Goal: Information Seeking & Learning: Find specific fact

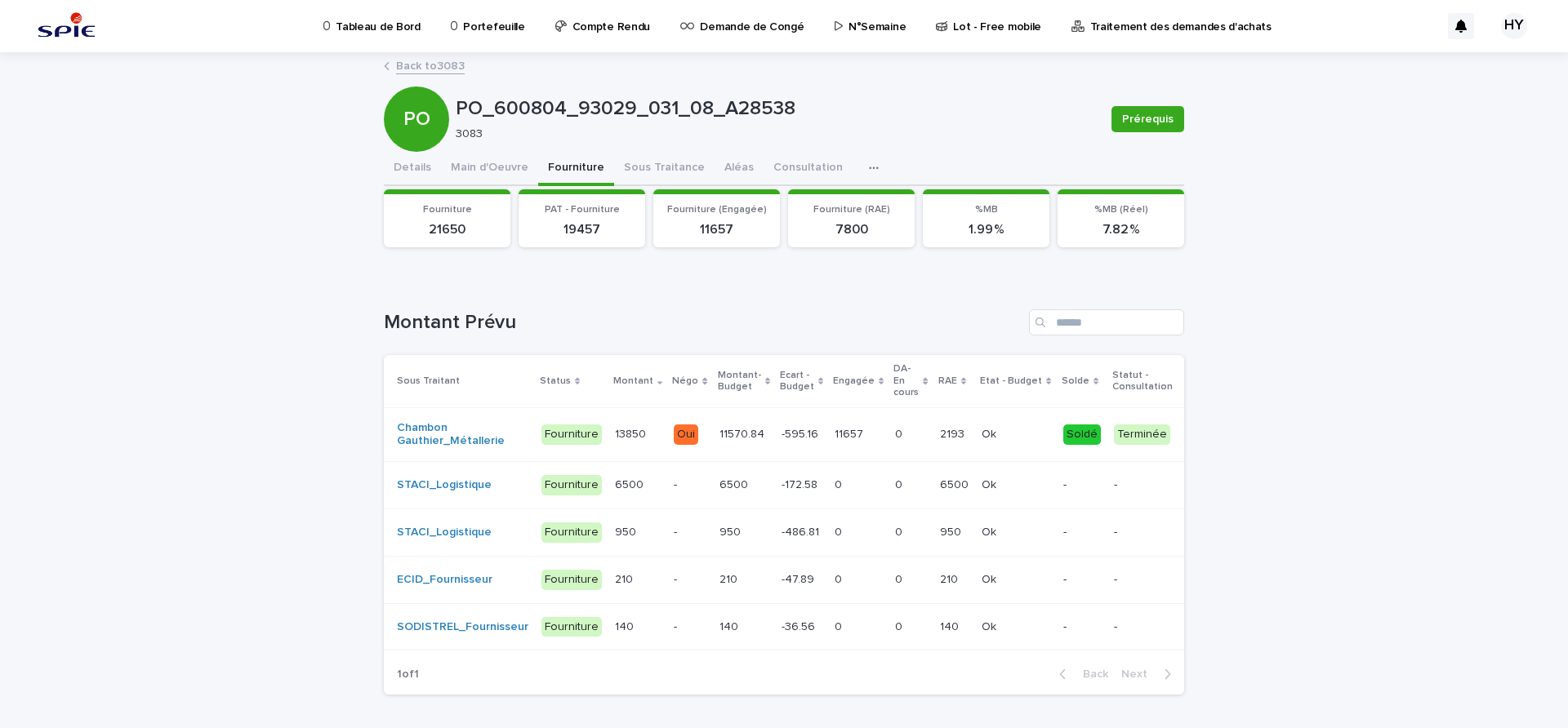
scroll to position [76, 0]
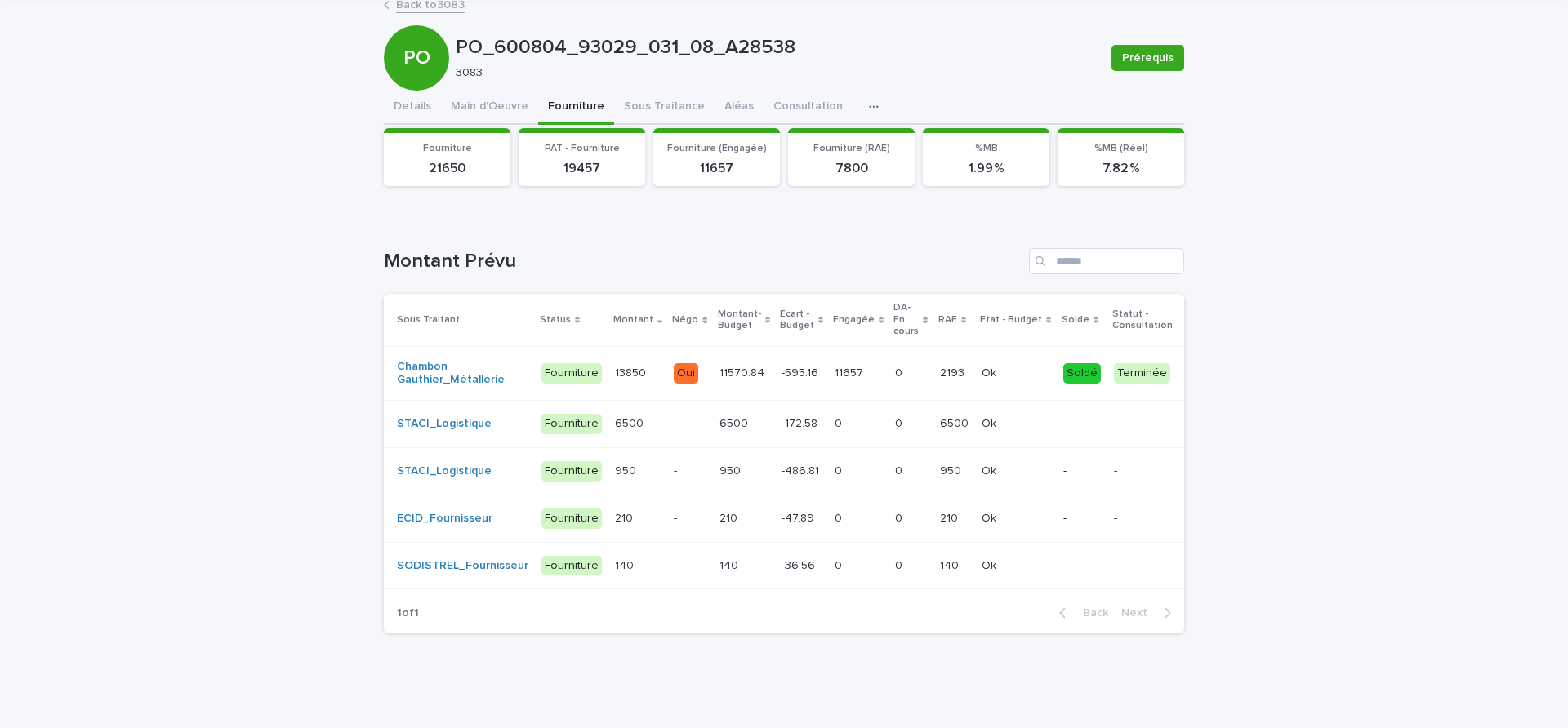
drag, startPoint x: 477, startPoint y: 93, endPoint x: 514, endPoint y: 129, distance: 51.6
click at [477, 93] on div "PO_600804_93029_031_08_A28538 Prérequis PO PO_600804_93029_031_08_A28538 3083 P…" at bounding box center [784, 320] width 801 height 655
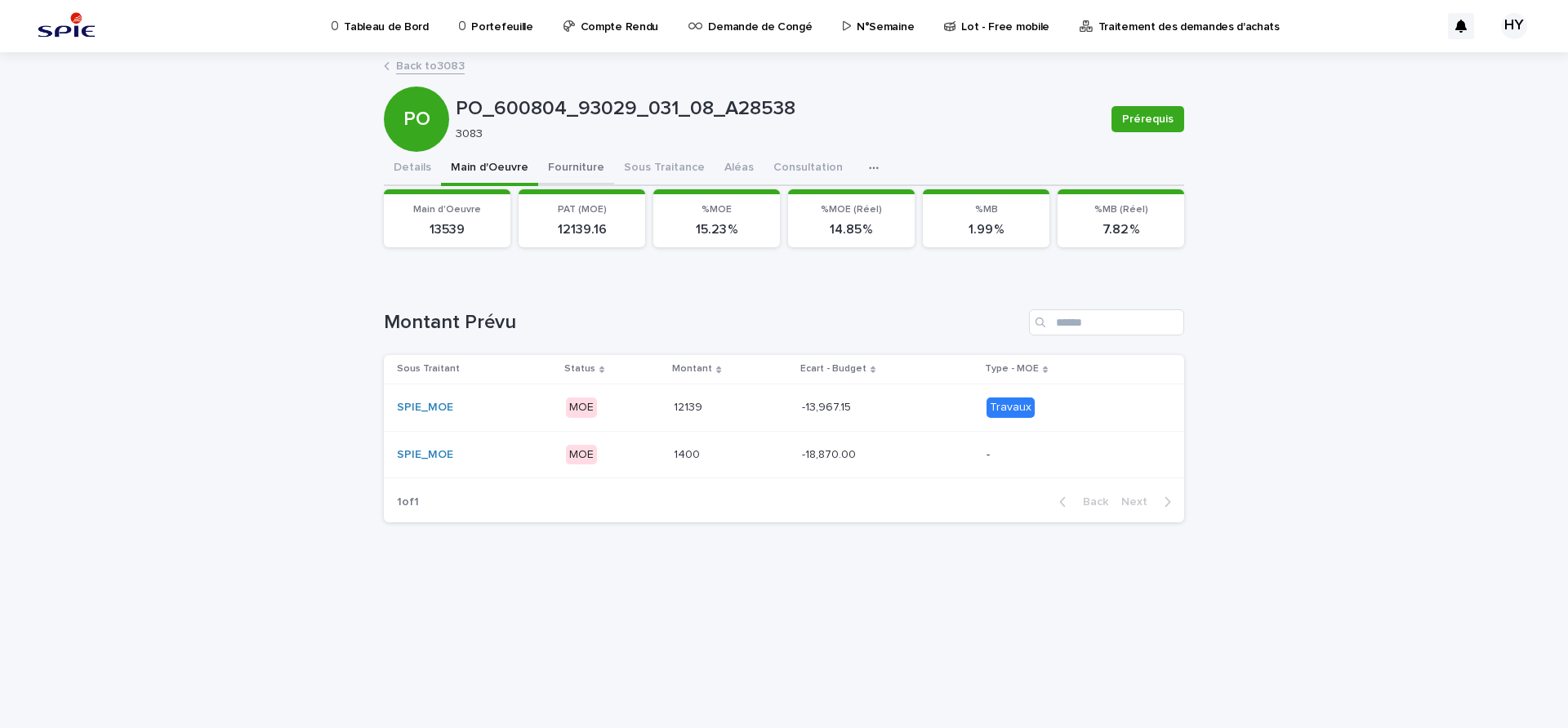
click at [592, 170] on button "Fourniture" at bounding box center [576, 169] width 76 height 34
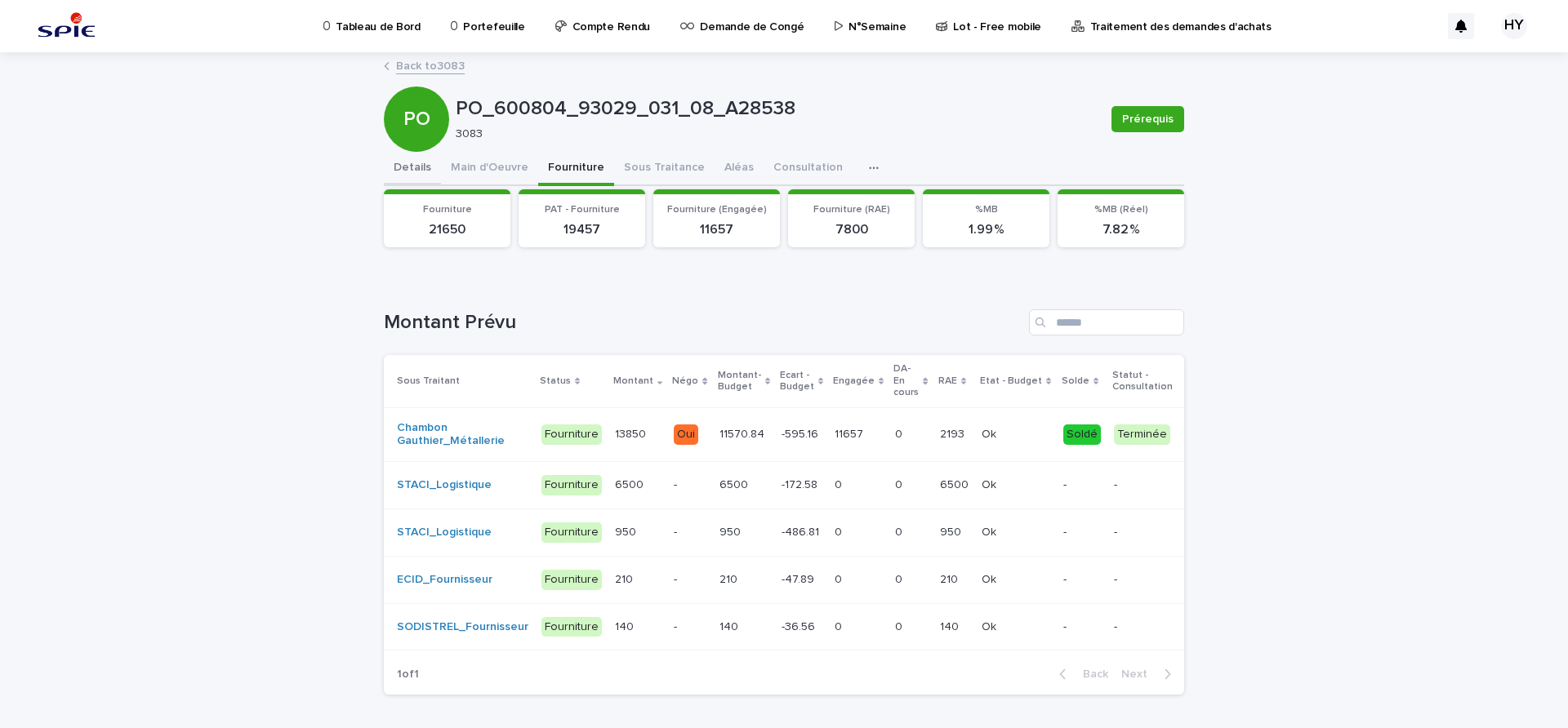
click at [398, 168] on button "Details" at bounding box center [412, 169] width 58 height 34
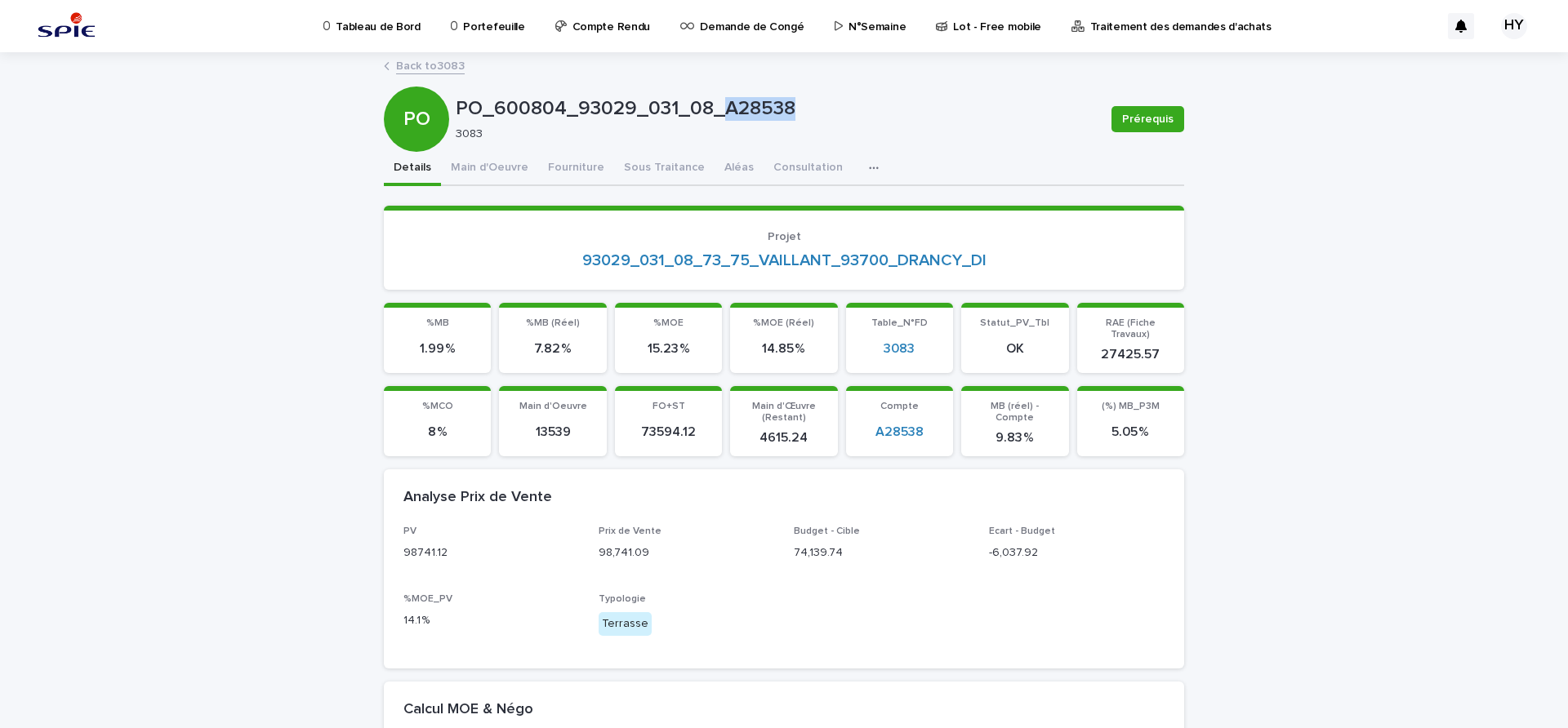
drag, startPoint x: 789, startPoint y: 111, endPoint x: 718, endPoint y: 104, distance: 71.3
click at [718, 104] on p "PO_600804_93029_031_08_A28538" at bounding box center [777, 109] width 642 height 24
copy p "A28538"
click at [568, 162] on button "Fourniture" at bounding box center [576, 169] width 76 height 34
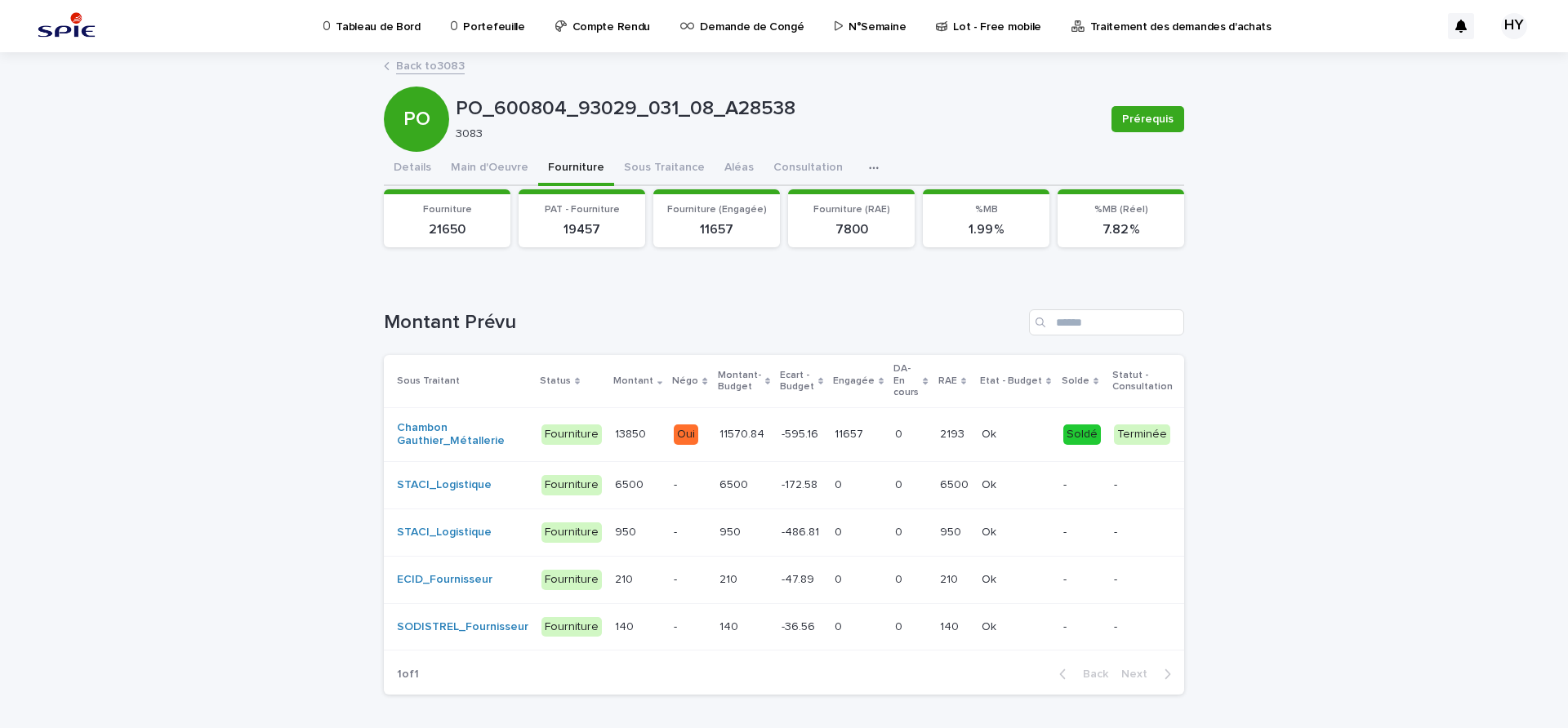
click at [749, 436] on td "11570.84 11570.84" at bounding box center [744, 435] width 62 height 55
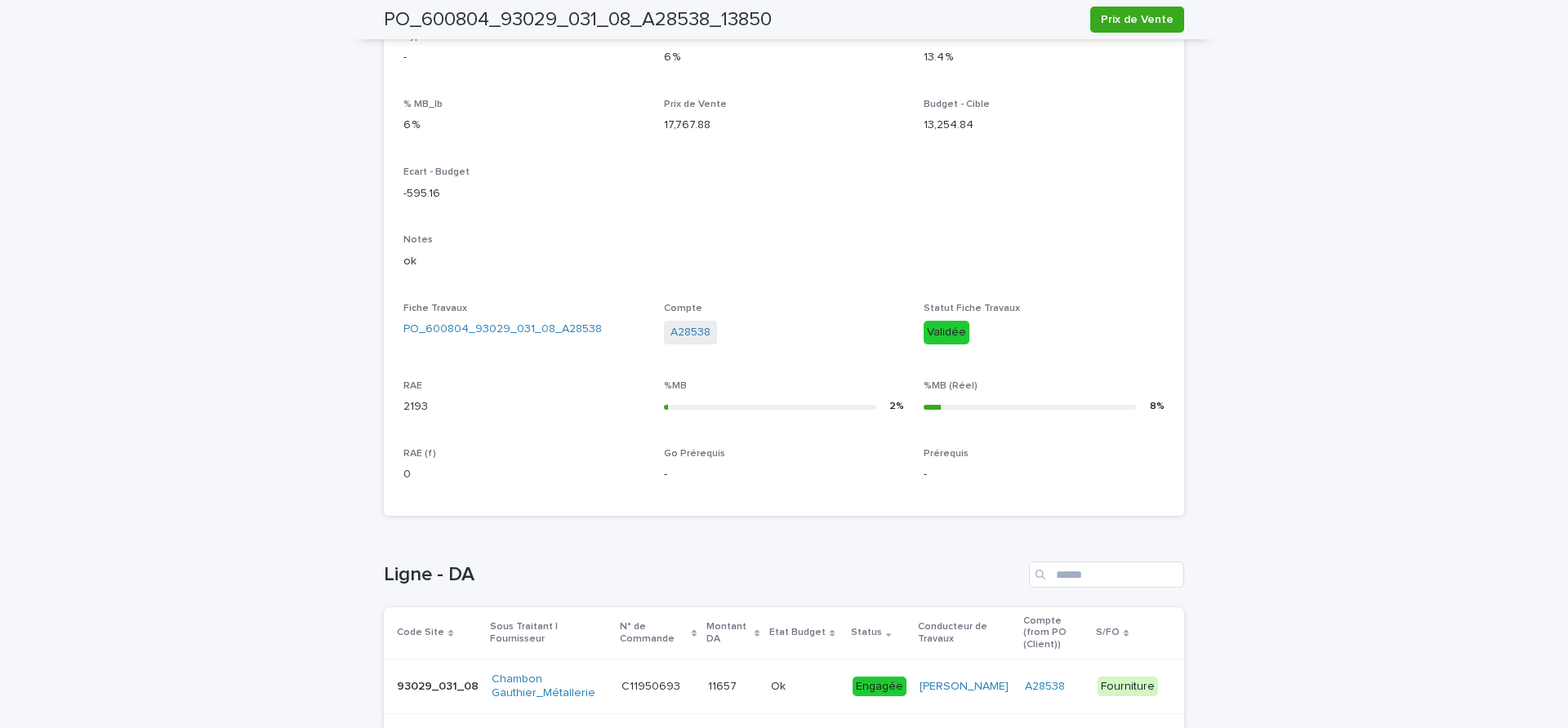
scroll to position [468, 0]
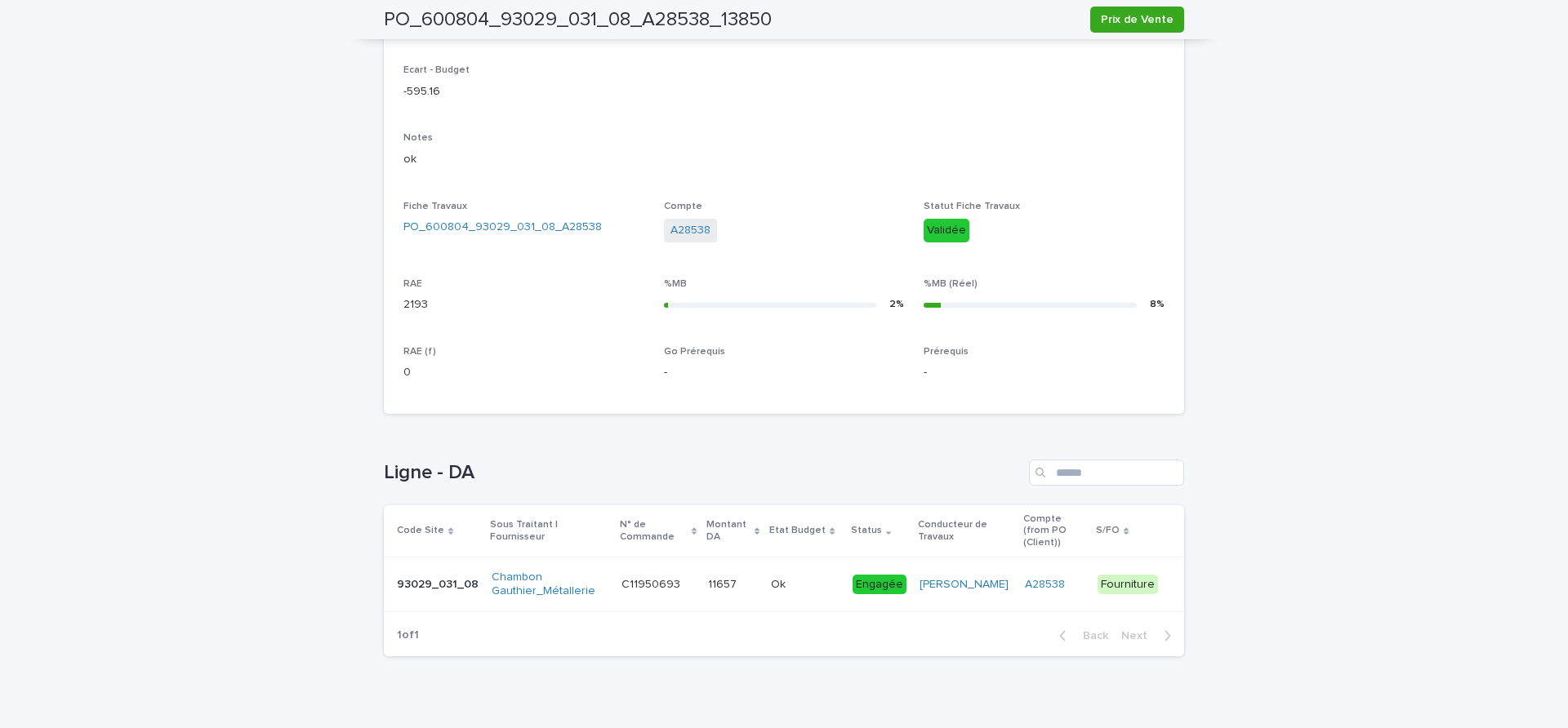
click at [800, 579] on p at bounding box center [805, 586] width 69 height 14
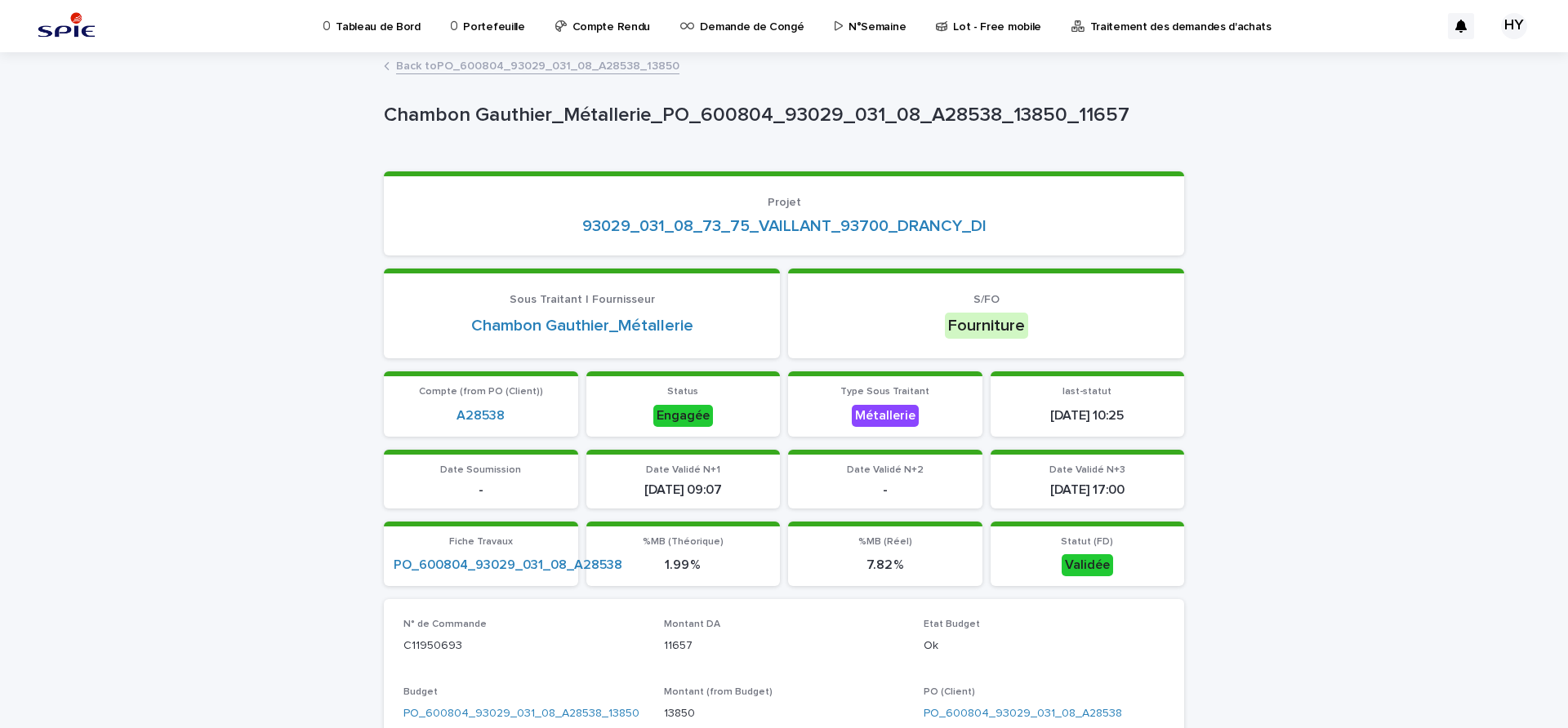
click at [504, 52] on div "Back to PO_600804_93029_031_08_A28538_13850" at bounding box center [784, 53] width 1568 height 2
click at [491, 66] on link "Back to PO_600804_93029_031_08_A28538_13850" at bounding box center [538, 65] width 283 height 19
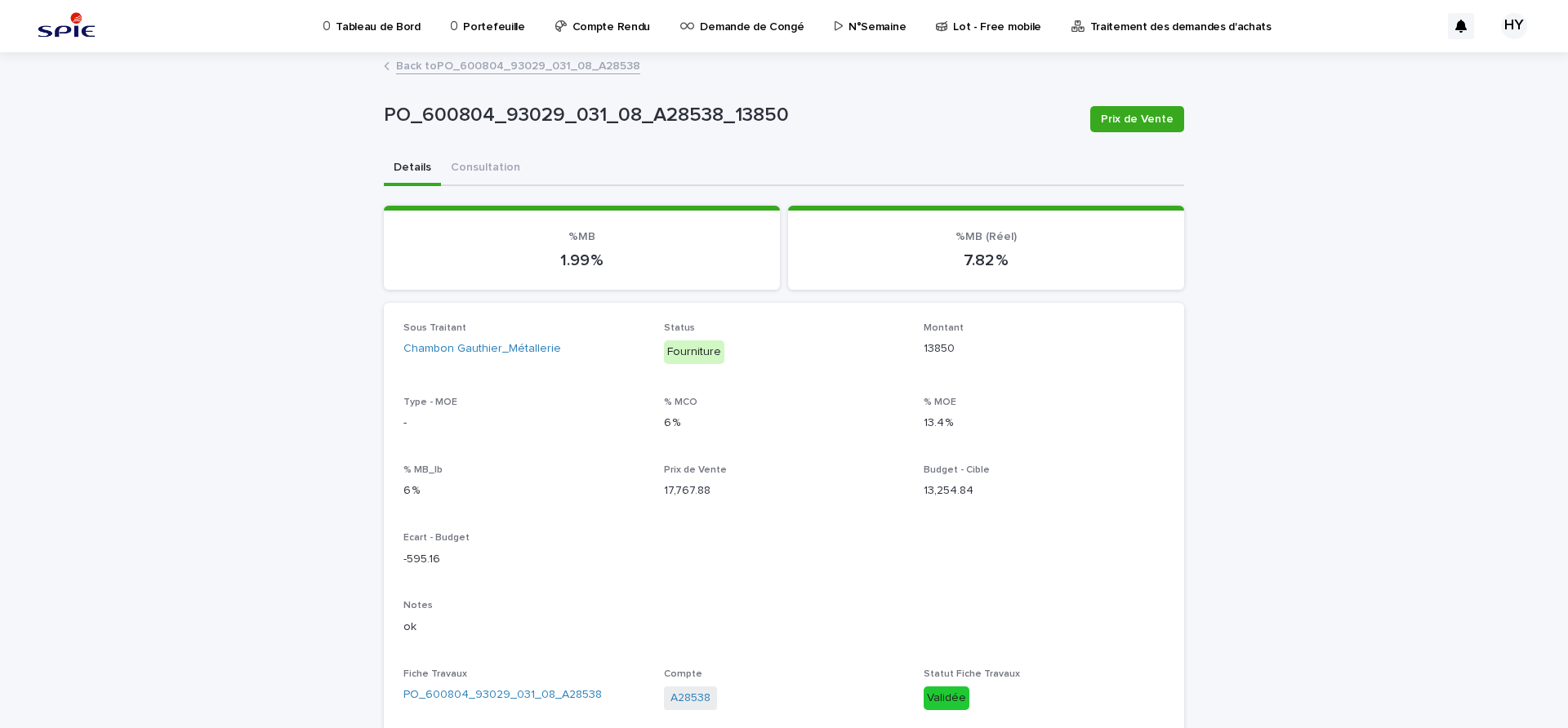
scroll to position [479, 0]
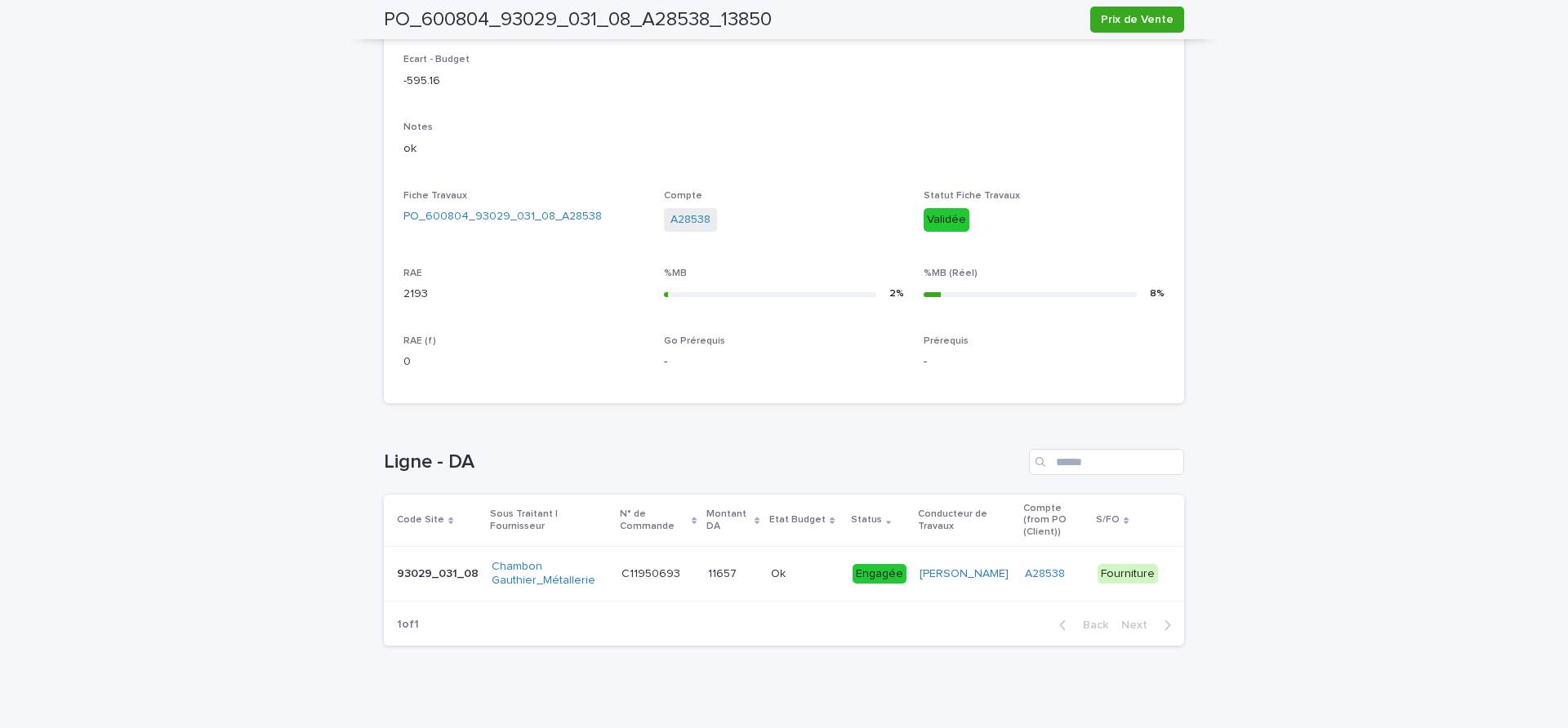
click at [979, 445] on div "Loading... Saving… Ligne - DA Code Site Sous Traitant | Fournisseur N° de Comma…" at bounding box center [784, 538] width 801 height 242
click at [985, 449] on div "Ligne - DA" at bounding box center [784, 463] width 801 height 27
click at [998, 456] on h1 "Ligne - DA" at bounding box center [703, 463] width 639 height 24
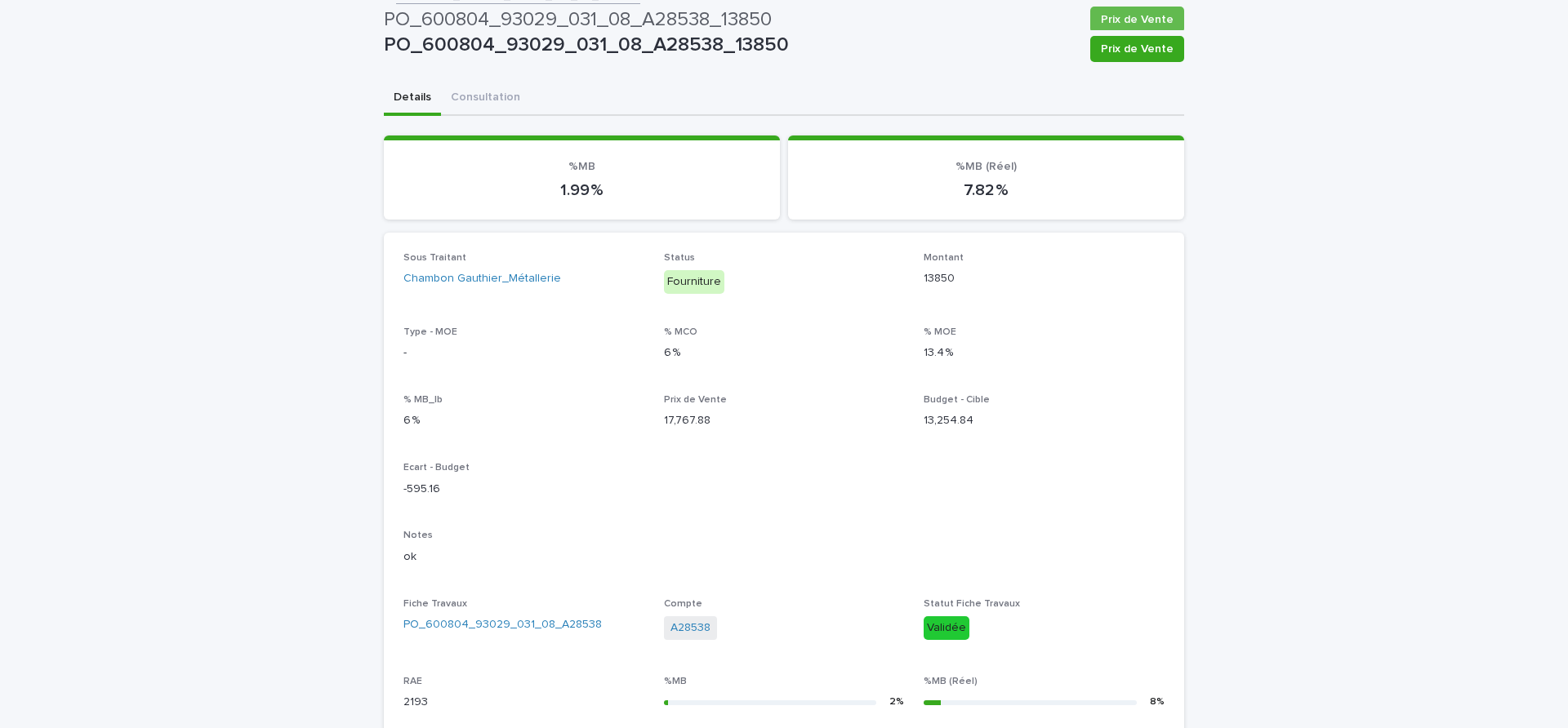
scroll to position [0, 0]
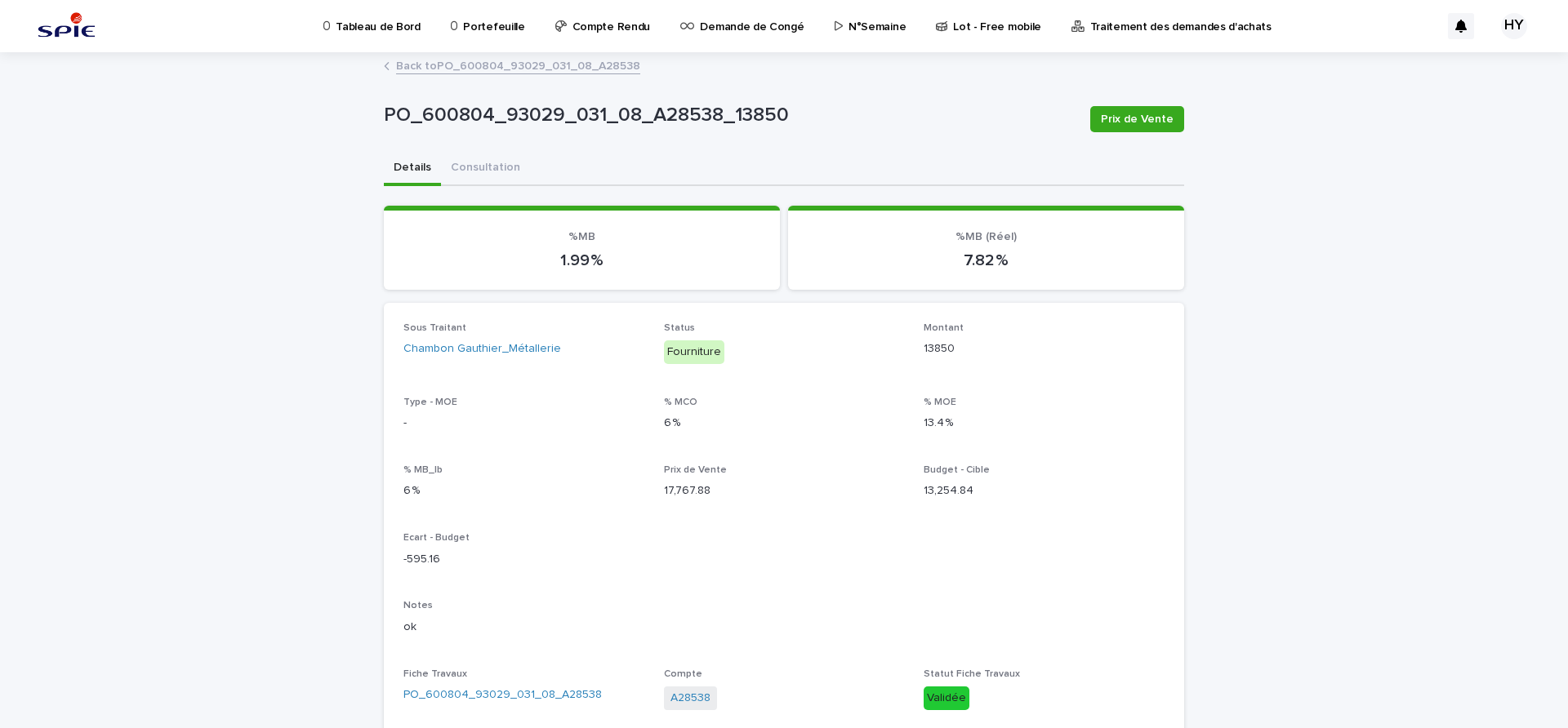
click at [495, 63] on link "Back to PO_600804_93029_031_08_A28538" at bounding box center [519, 65] width 244 height 19
